Goal: Task Accomplishment & Management: Use online tool/utility

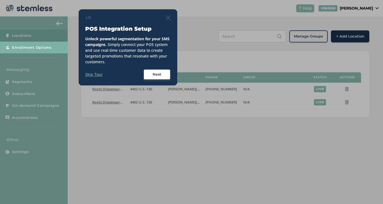
click at [98, 75] on label "Skip Tour" at bounding box center [94, 75] width 18 height 6
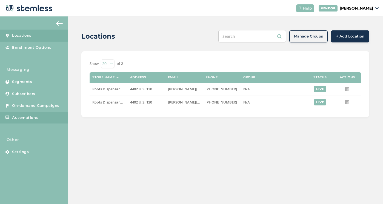
click at [31, 112] on link "Automations" at bounding box center [34, 118] width 68 height 12
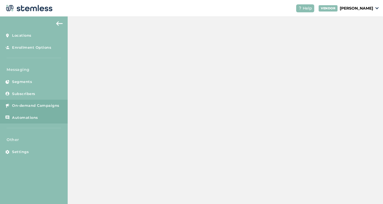
click at [30, 105] on span "On-demand Campaigns" at bounding box center [35, 105] width 47 height 5
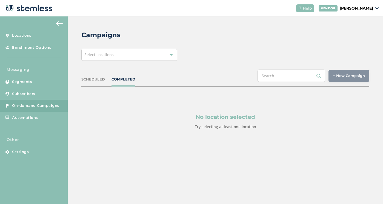
click at [161, 58] on div "Select Locations" at bounding box center [129, 55] width 96 height 12
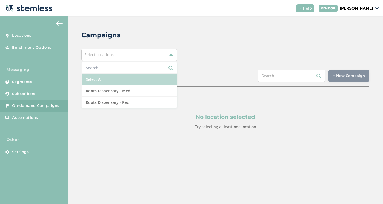
click at [131, 77] on li "Select All" at bounding box center [129, 80] width 95 height 12
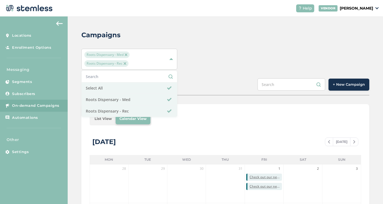
click at [357, 85] on span "+ New Campaign" at bounding box center [349, 84] width 32 height 5
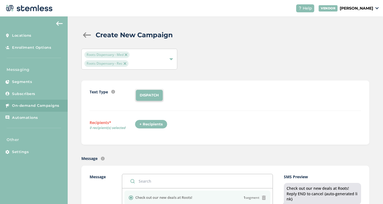
click at [153, 123] on div "+ Recipients" at bounding box center [151, 124] width 33 height 9
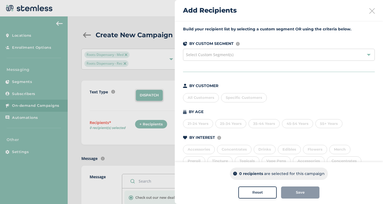
click at [204, 99] on div "All Customers" at bounding box center [201, 97] width 36 height 9
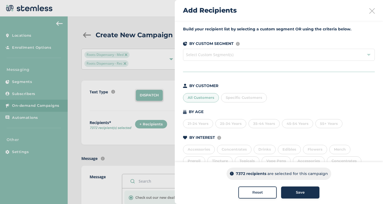
click at [301, 193] on span "Save" at bounding box center [300, 192] width 9 height 5
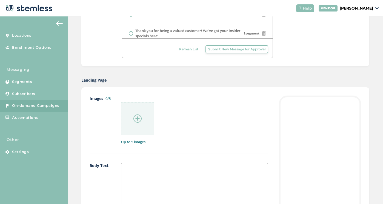
scroll to position [289, 0]
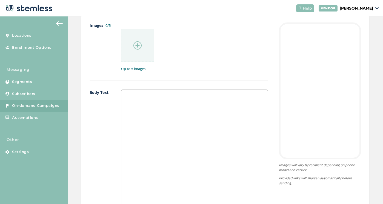
click at [153, 122] on div at bounding box center [194, 154] width 146 height 109
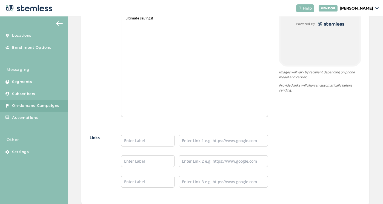
scroll to position [364, 0]
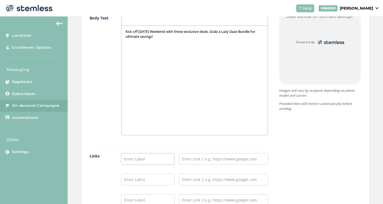
click at [160, 156] on input "text" at bounding box center [147, 159] width 53 height 12
type input "Shop Rec"
type input "Shop Med"
click at [211, 155] on input "text" at bounding box center [223, 159] width 89 height 12
paste input "[URL][DOMAIN_NAME]"
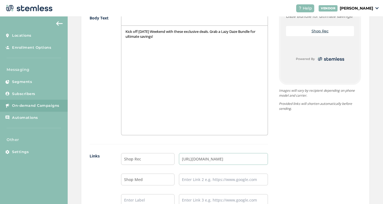
type input "[URL][DOMAIN_NAME]"
click at [208, 179] on input "text" at bounding box center [223, 180] width 89 height 12
paste input "[URL][DOMAIN_NAME]"
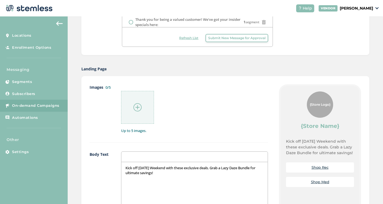
scroll to position [227, 0]
type input "[URL][DOMAIN_NAME]"
click at [133, 110] on img at bounding box center [137, 108] width 8 height 8
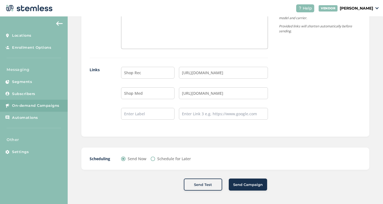
scroll to position [450, 0]
click at [250, 183] on span "Send Campaign" at bounding box center [248, 185] width 30 height 5
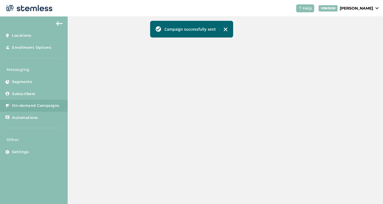
scroll to position [175, 0]
